Goal: Task Accomplishment & Management: Manage account settings

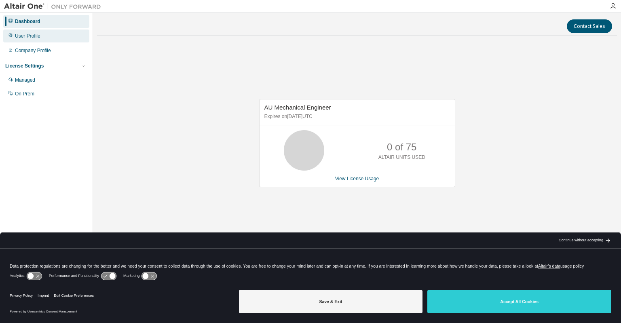
click at [42, 42] on div "User Profile" at bounding box center [46, 36] width 86 height 13
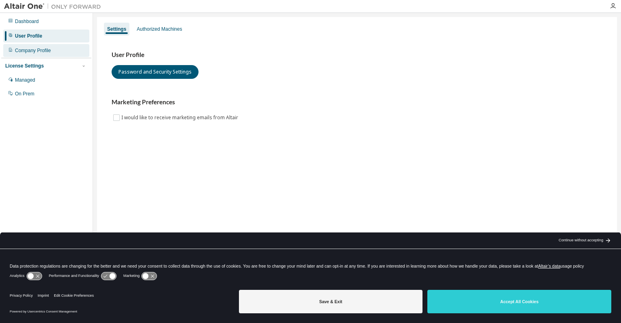
click at [42, 51] on div "Company Profile" at bounding box center [33, 50] width 36 height 6
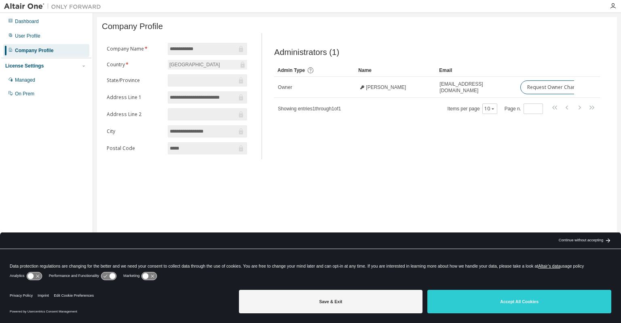
click at [43, 65] on div "License Settings" at bounding box center [24, 66] width 38 height 6
click at [46, 68] on div "License Settings" at bounding box center [46, 65] width 82 height 7
click at [41, 76] on div "Managed" at bounding box center [46, 80] width 86 height 13
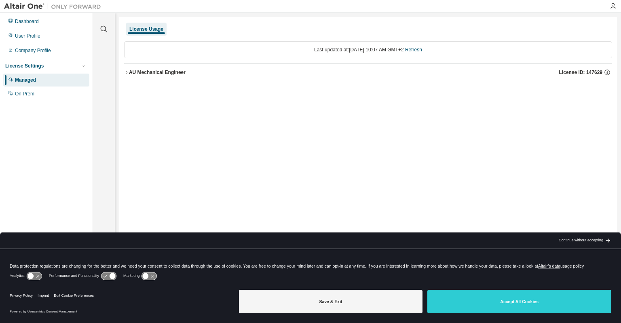
click at [159, 69] on div "AU Mechanical Engineer" at bounding box center [157, 72] width 57 height 6
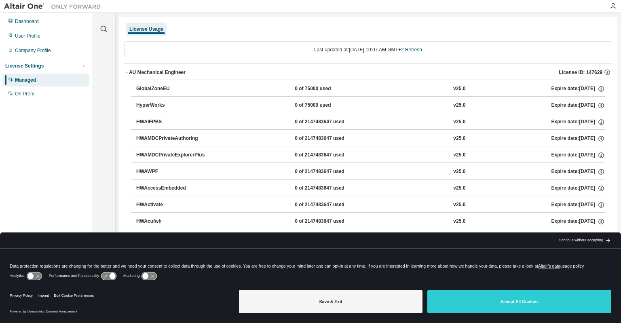
click at [158, 69] on div "AU Mechanical Engineer" at bounding box center [157, 72] width 57 height 6
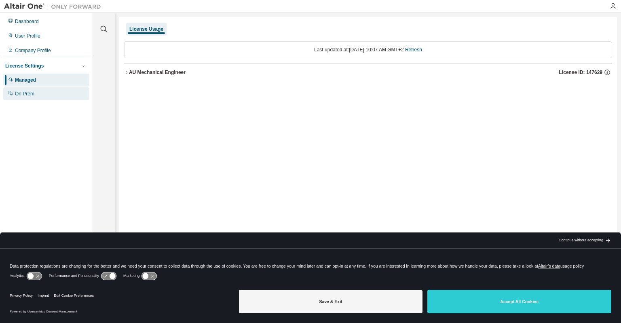
click at [41, 92] on div "On Prem" at bounding box center [46, 93] width 86 height 13
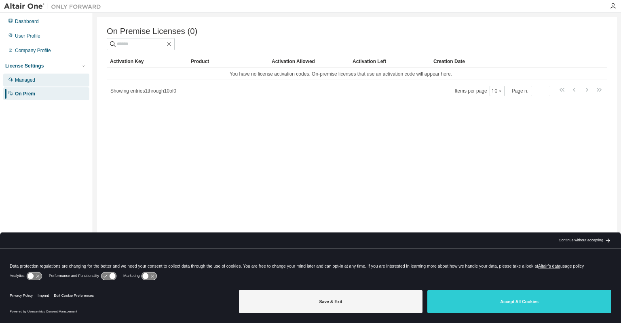
click at [41, 81] on div "Managed" at bounding box center [46, 80] width 86 height 13
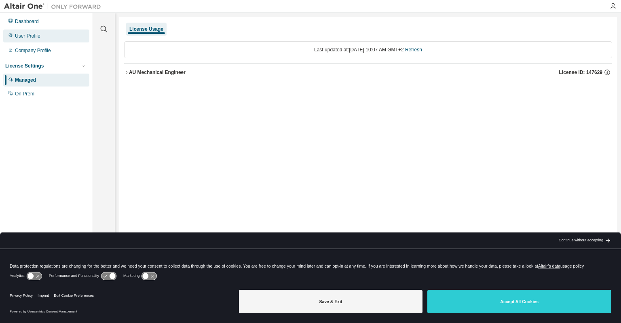
click at [47, 37] on div "User Profile" at bounding box center [46, 36] width 86 height 13
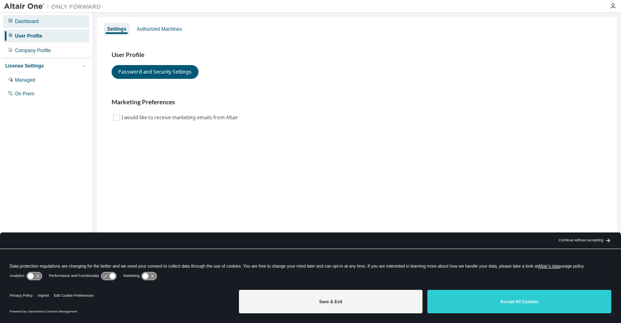
click at [47, 25] on div "Dashboard" at bounding box center [46, 21] width 86 height 13
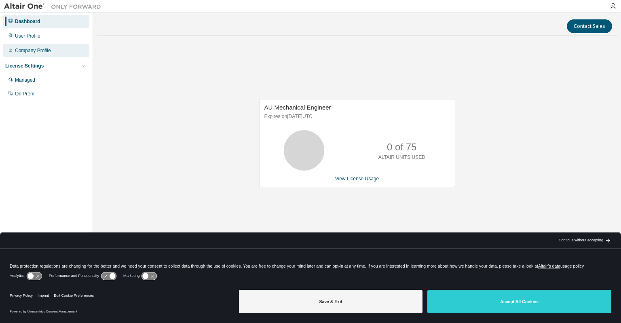
click at [44, 45] on div "Company Profile" at bounding box center [46, 50] width 86 height 13
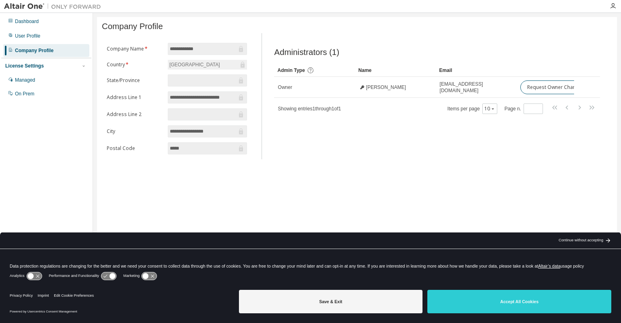
click at [595, 242] on div "Continue without accepting" at bounding box center [581, 240] width 44 height 6
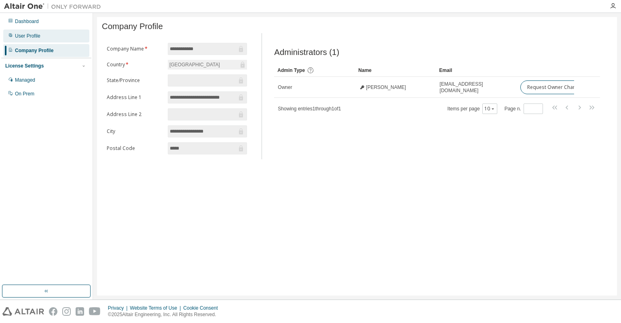
click at [27, 38] on div "User Profile" at bounding box center [27, 36] width 25 height 6
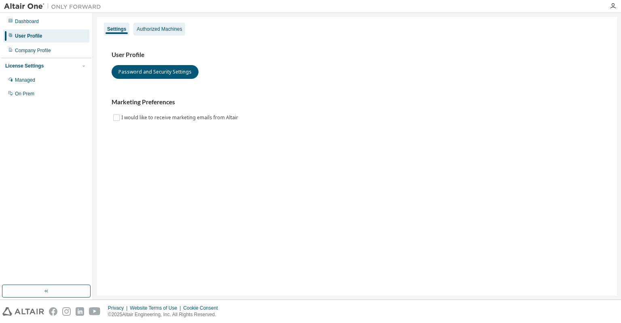
click at [156, 31] on div "Authorized Machines" at bounding box center [159, 29] width 45 height 6
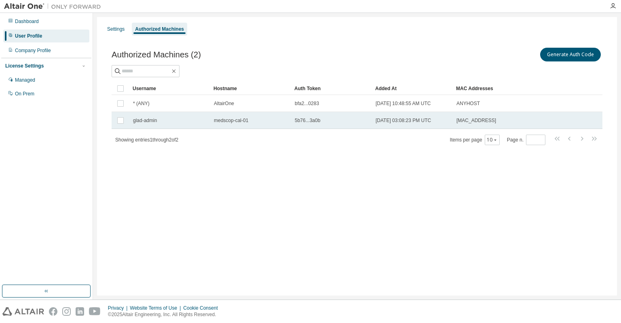
click at [320, 121] on span "5b76...3a0b" at bounding box center [307, 120] width 25 height 6
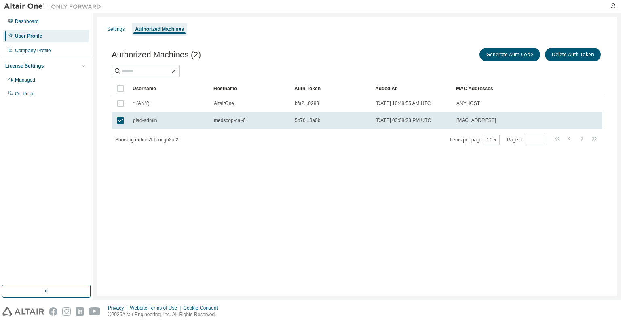
click at [320, 121] on span "5b76...3a0b" at bounding box center [307, 120] width 25 height 6
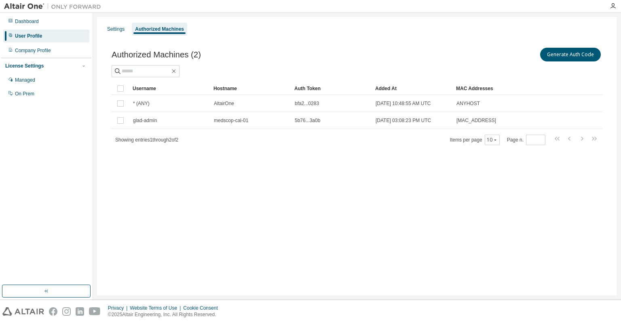
click at [320, 121] on span "5b76...3a0b" at bounding box center [307, 120] width 25 height 6
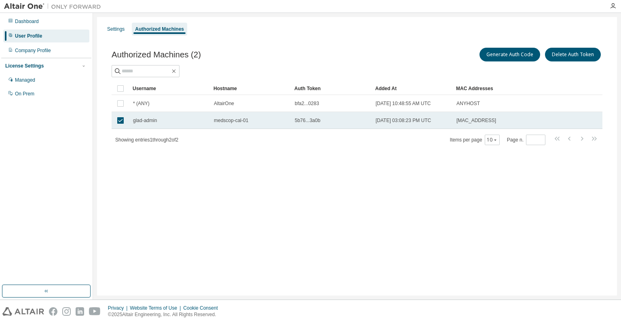
click at [300, 118] on span "5b76...3a0b" at bounding box center [307, 120] width 25 height 6
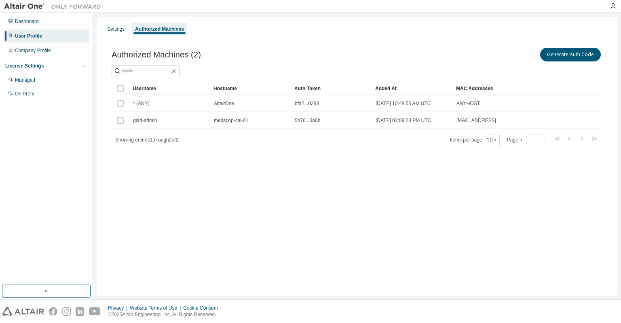
click at [293, 130] on div "Username Hostname Auth Token Added At MAC Addresses * (ANY) [GEOGRAPHIC_DATA] b…" at bounding box center [357, 113] width 491 height 63
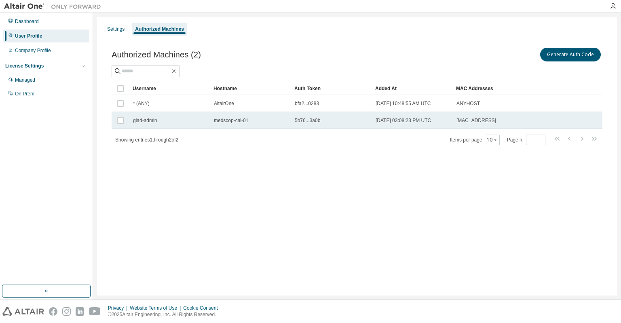
click at [294, 122] on td "5b76...3a0b" at bounding box center [331, 120] width 81 height 17
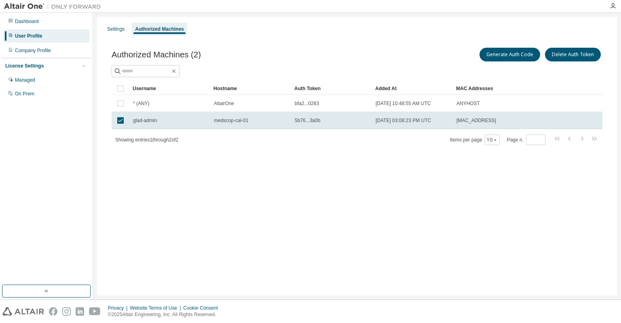
click at [294, 122] on td "5b76...3a0b" at bounding box center [331, 120] width 81 height 17
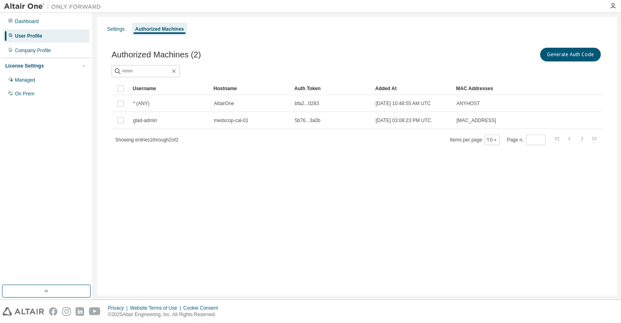
click at [295, 158] on div "Authorized Machines (2) Generate Auth Code Clear Load Save Save As Field Operat…" at bounding box center [357, 101] width 510 height 130
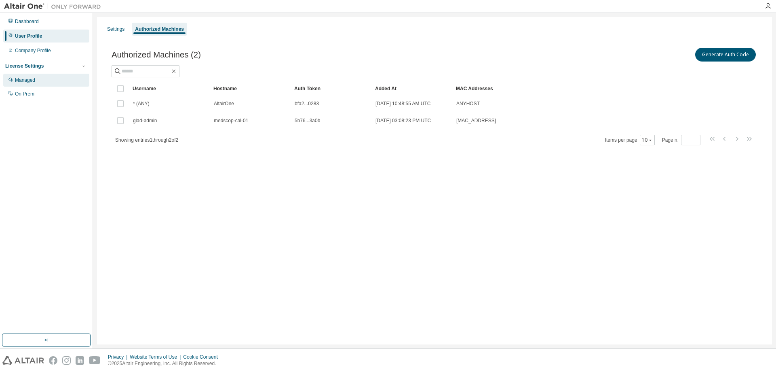
click at [23, 77] on div "Managed" at bounding box center [25, 80] width 20 height 6
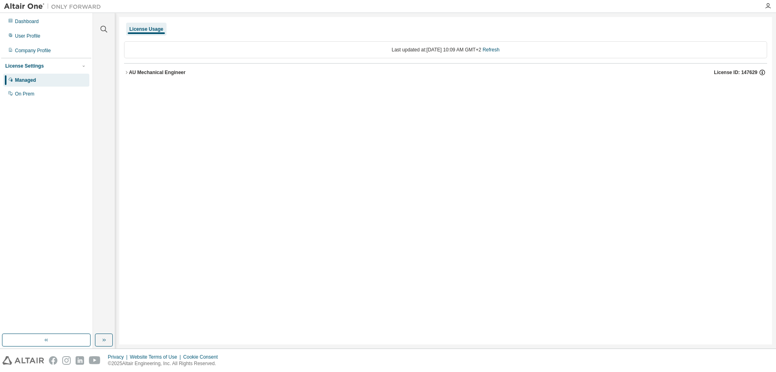
click at [621, 69] on icon "button" at bounding box center [762, 72] width 7 height 7
